Goal: Check status: Check status

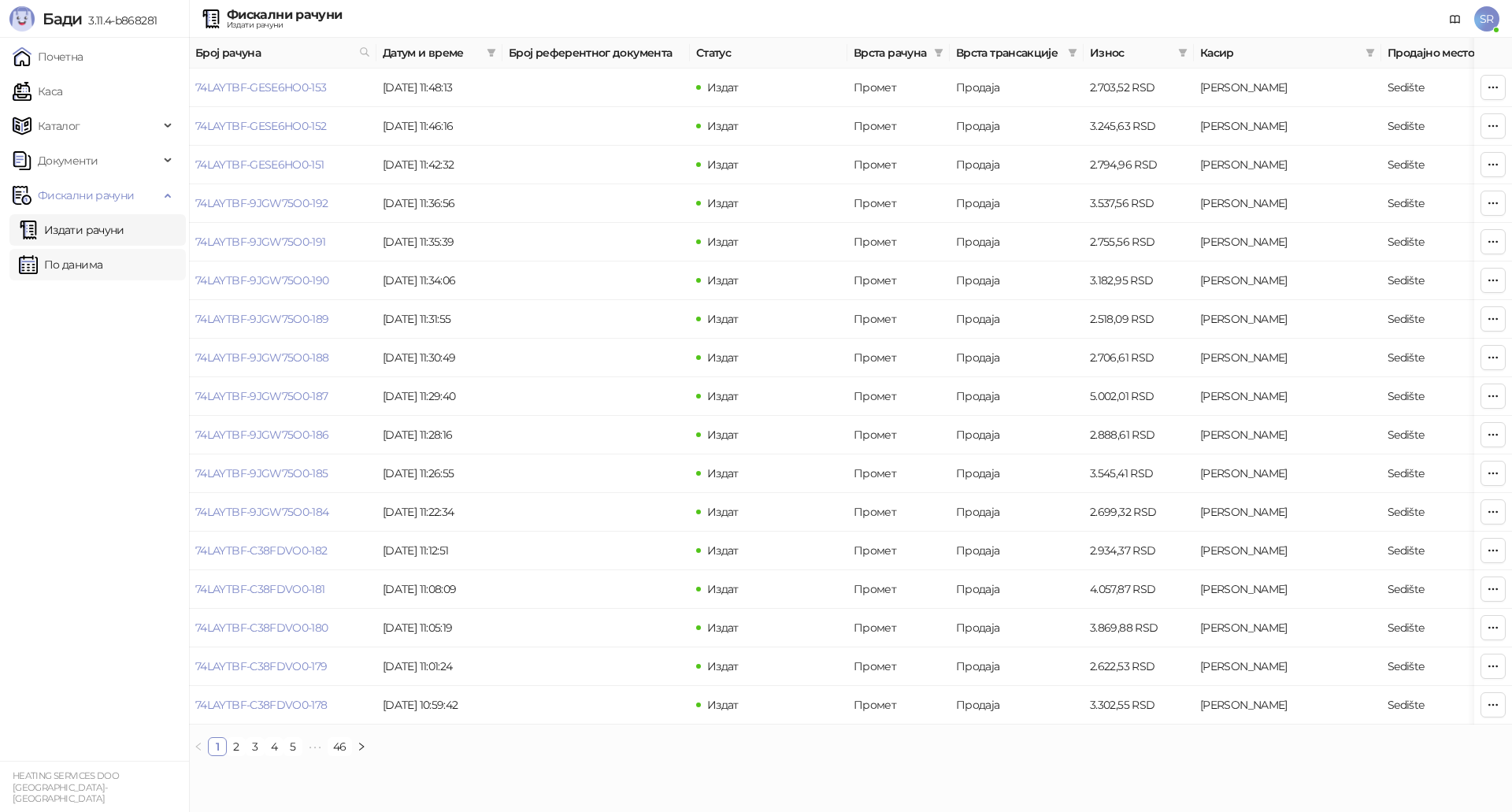
click at [95, 275] on link "По данима" at bounding box center [60, 265] width 84 height 32
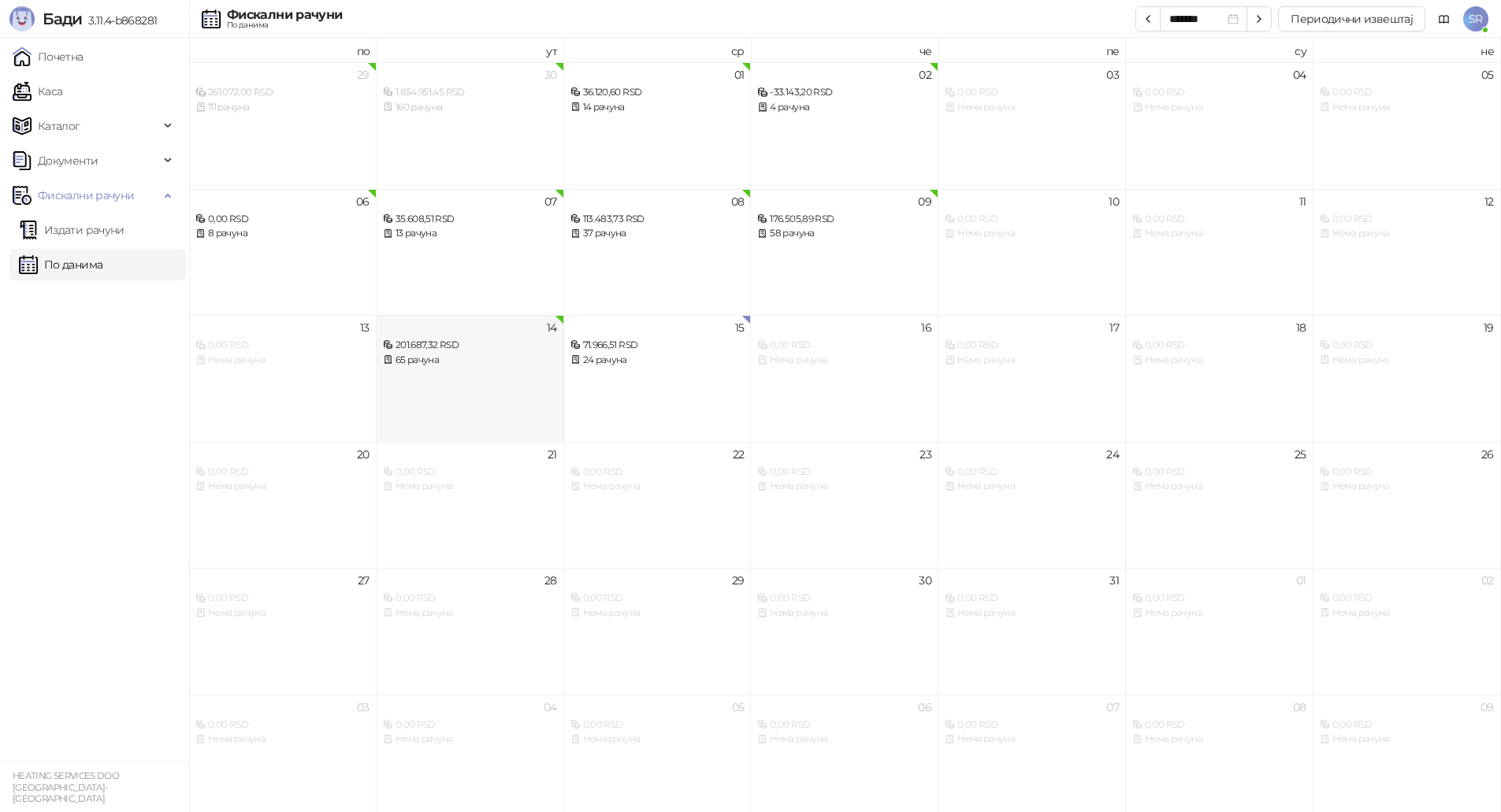
click at [531, 350] on div "201.687,32 RSD" at bounding box center [470, 345] width 174 height 15
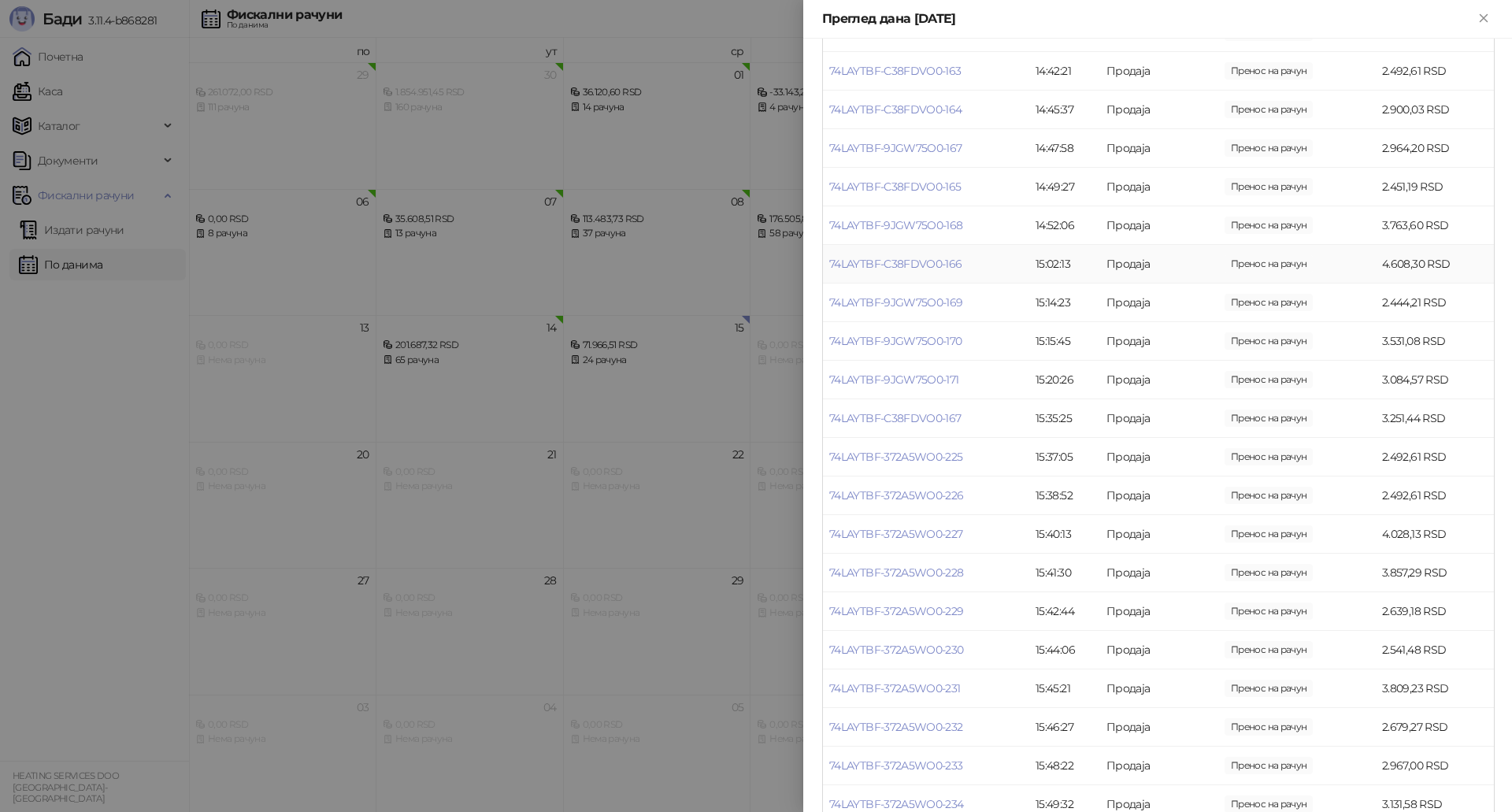
scroll to position [945, 0]
click at [931, 460] on link "74LAYTBF-372A5WO0-227" at bounding box center [897, 455] width 134 height 14
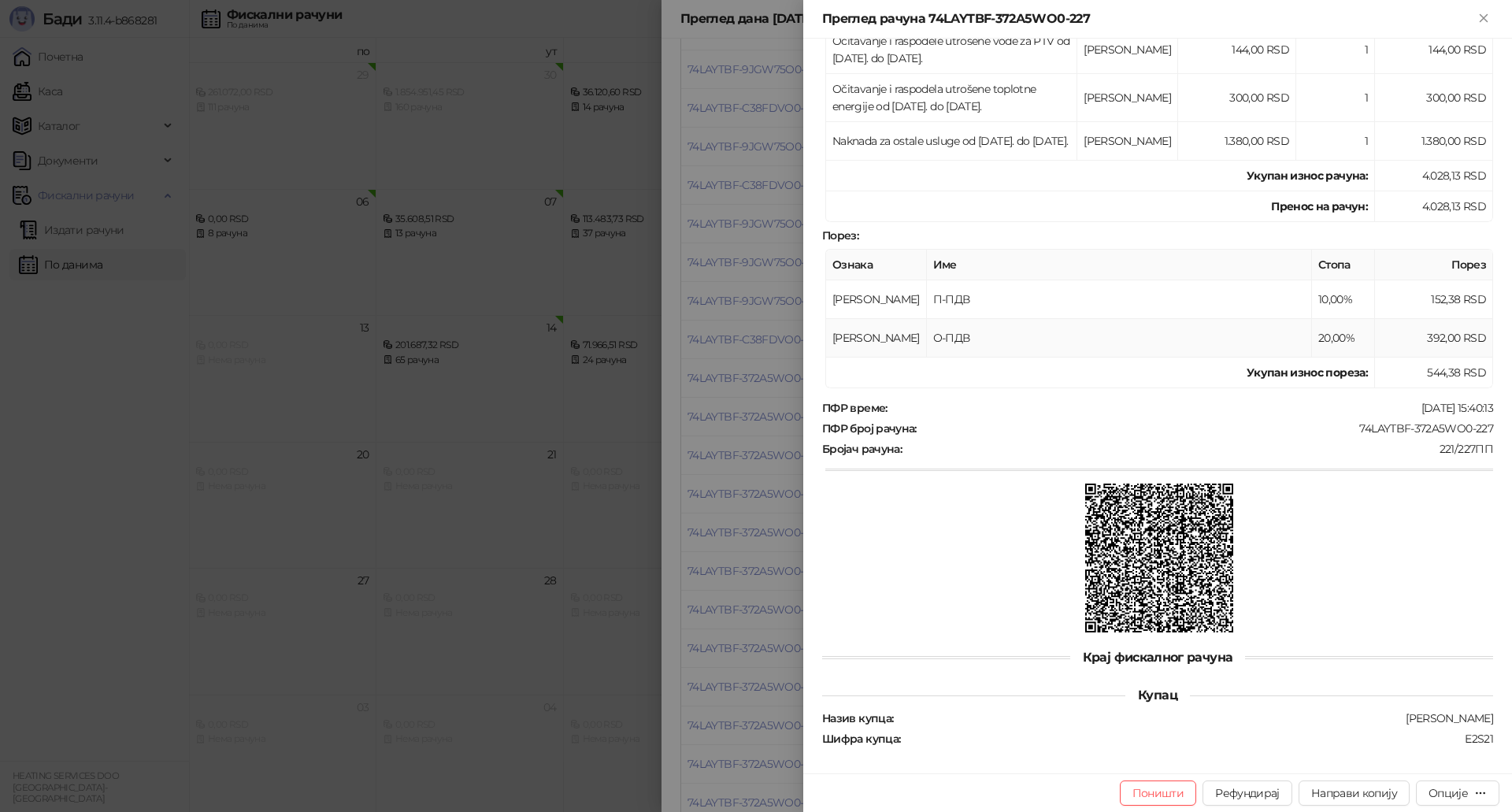
scroll to position [413, 0]
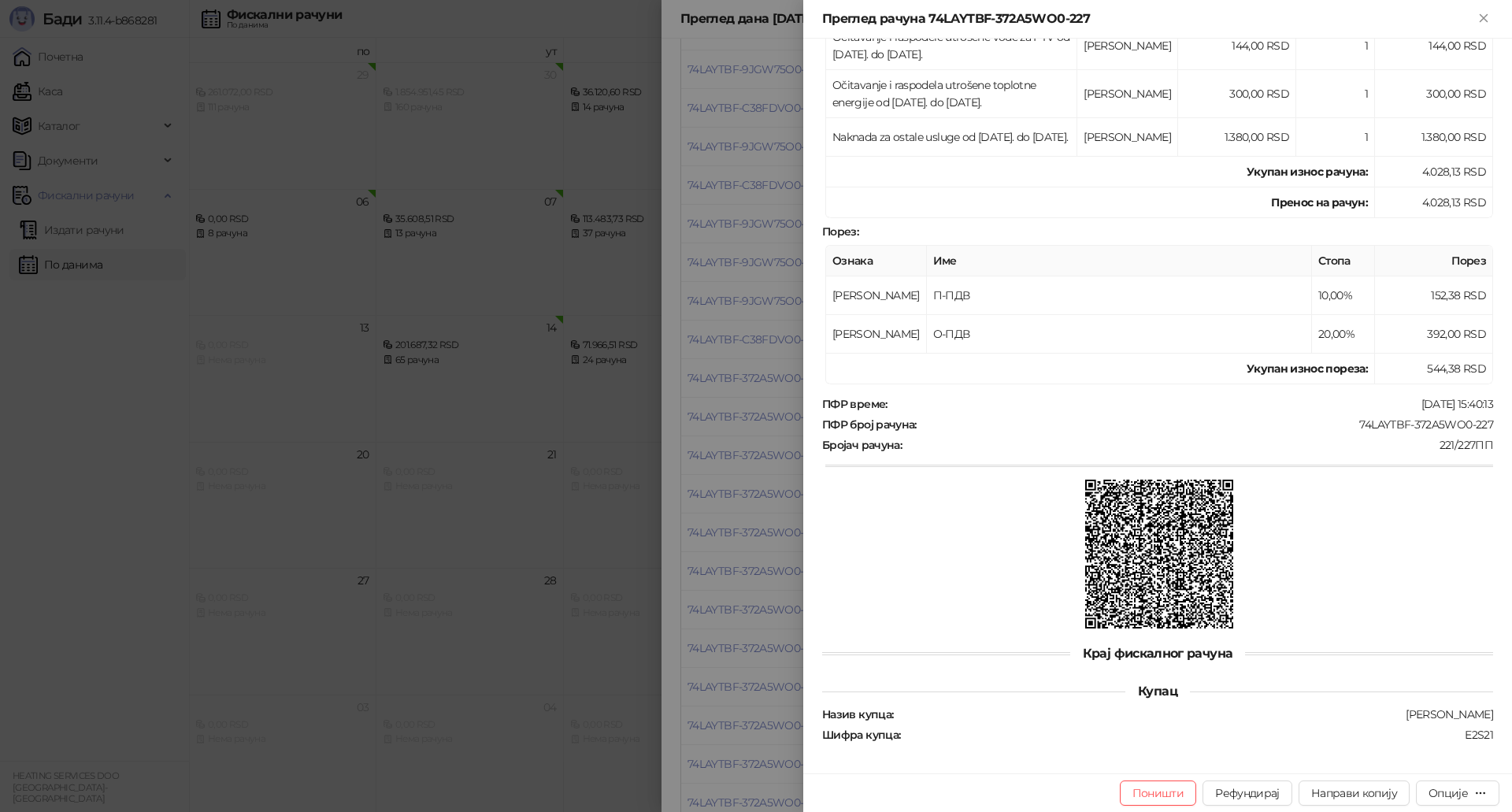
click at [532, 578] on div at bounding box center [756, 406] width 1512 height 812
